Goal: Task Accomplishment & Management: Manage account settings

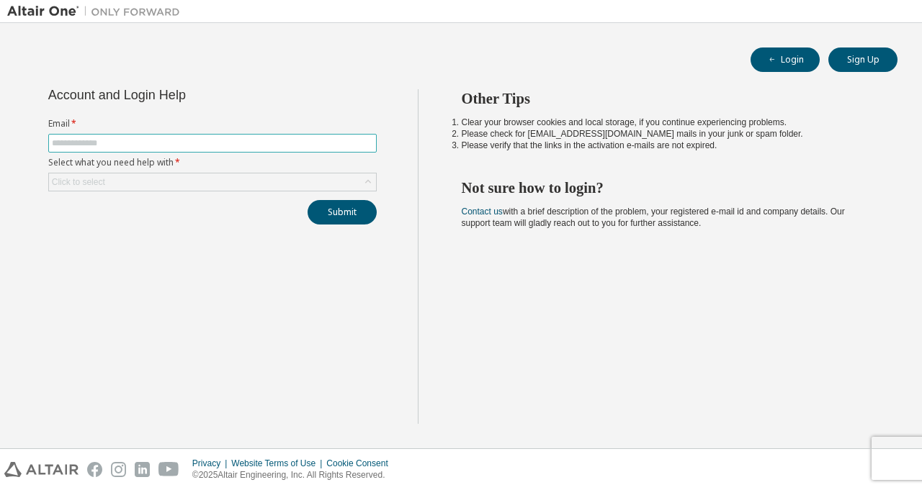
click at [205, 140] on input "text" at bounding box center [212, 144] width 321 height 12
type input "**********"
click at [366, 179] on icon at bounding box center [368, 182] width 14 height 14
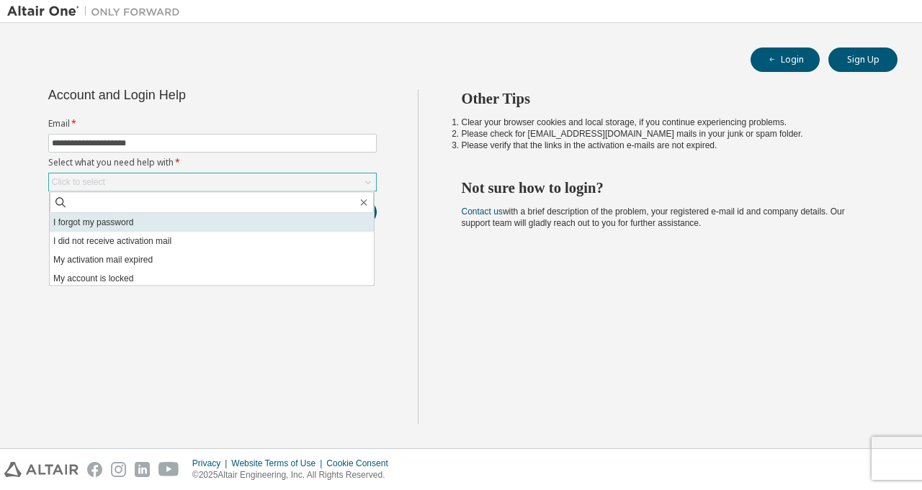
click at [312, 220] on li "I forgot my password" at bounding box center [212, 222] width 324 height 19
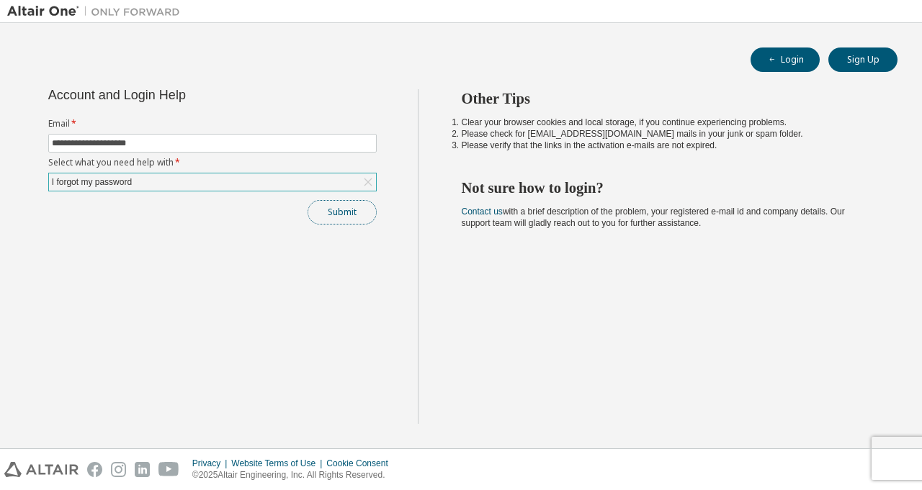
click at [351, 211] on button "Submit" at bounding box center [341, 212] width 69 height 24
click at [346, 215] on div "Submit" at bounding box center [212, 212] width 328 height 24
click at [223, 143] on input "text" at bounding box center [212, 144] width 321 height 12
type input "**********"
click at [238, 183] on div "Click to select" at bounding box center [212, 182] width 327 height 17
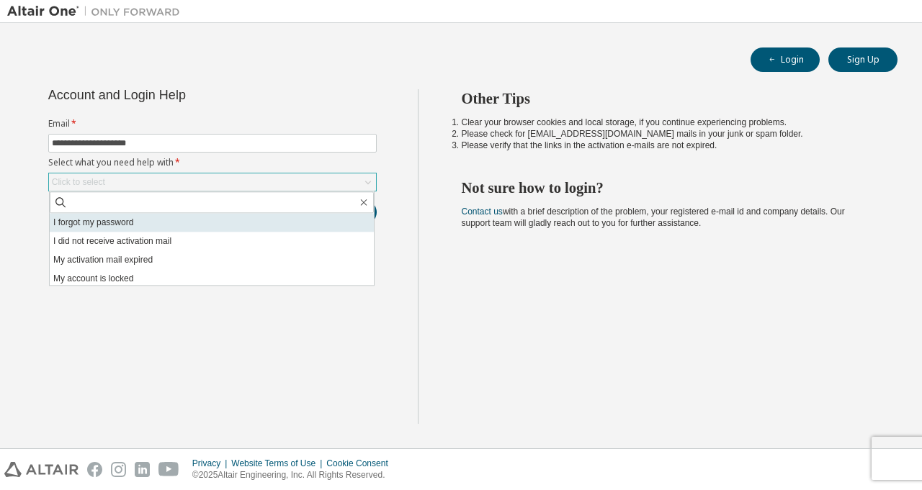
click at [216, 224] on li "I forgot my password" at bounding box center [212, 222] width 324 height 19
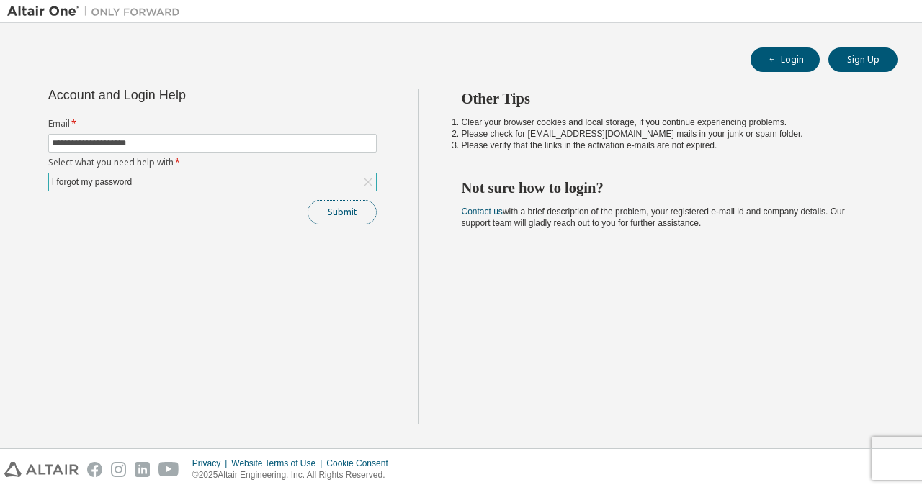
click at [332, 213] on button "Submit" at bounding box center [341, 212] width 69 height 24
click at [341, 217] on button "Submit" at bounding box center [341, 212] width 69 height 24
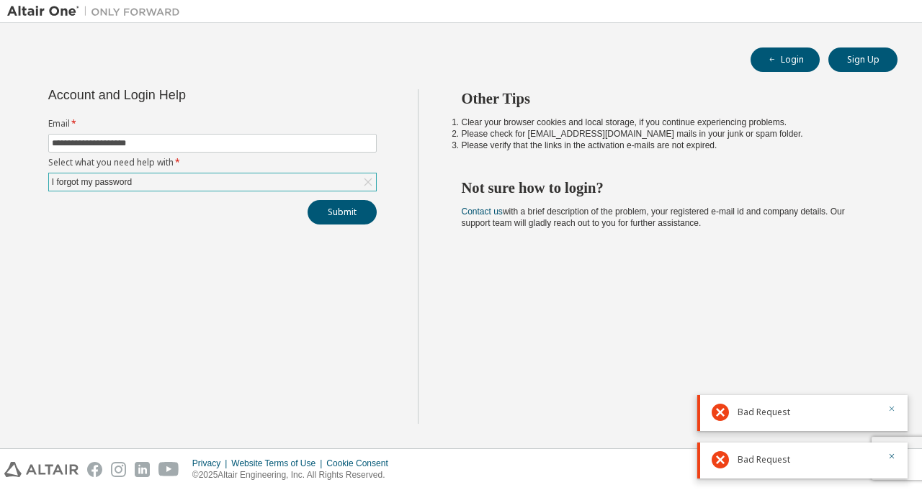
click at [890, 408] on icon "button" at bounding box center [891, 409] width 5 height 5
click at [891, 451] on button "button" at bounding box center [891, 457] width 9 height 13
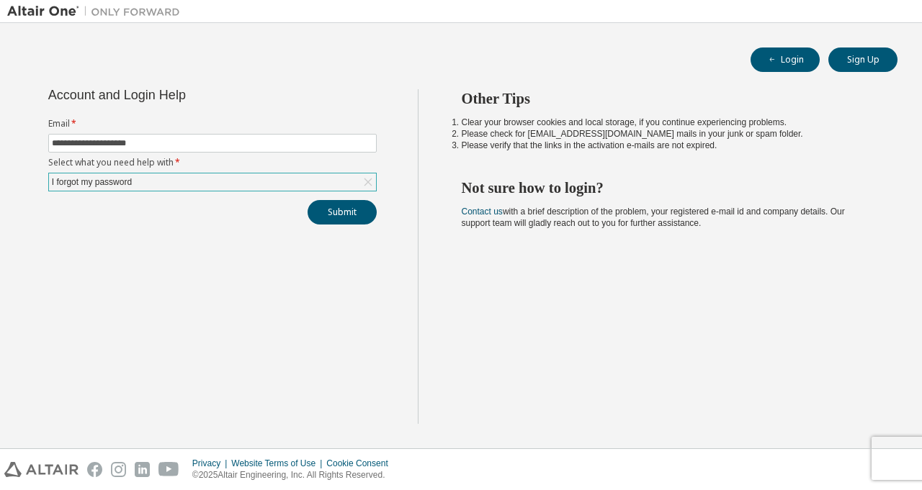
click at [324, 173] on div "I forgot my password" at bounding box center [212, 182] width 328 height 19
click at [343, 210] on button "Submit" at bounding box center [341, 212] width 69 height 24
click at [888, 456] on icon "button" at bounding box center [891, 456] width 9 height 9
click at [350, 214] on button "Submit" at bounding box center [341, 212] width 69 height 24
click at [892, 457] on icon "button" at bounding box center [891, 456] width 9 height 9
